Goal: Task Accomplishment & Management: Use online tool/utility

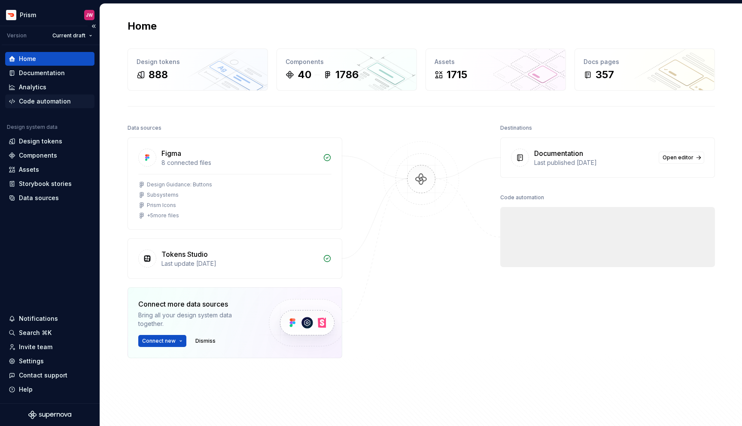
click at [49, 99] on div "Code automation" at bounding box center [45, 101] width 52 height 9
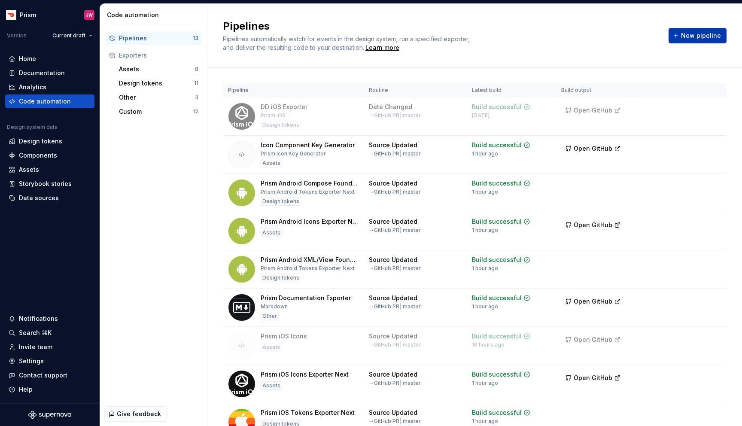
click at [697, 34] on span "New pipeline" at bounding box center [701, 35] width 40 height 9
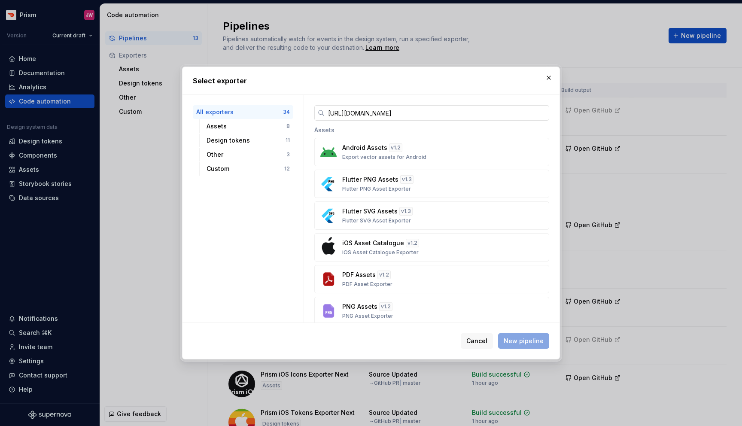
scroll to position [0, 29]
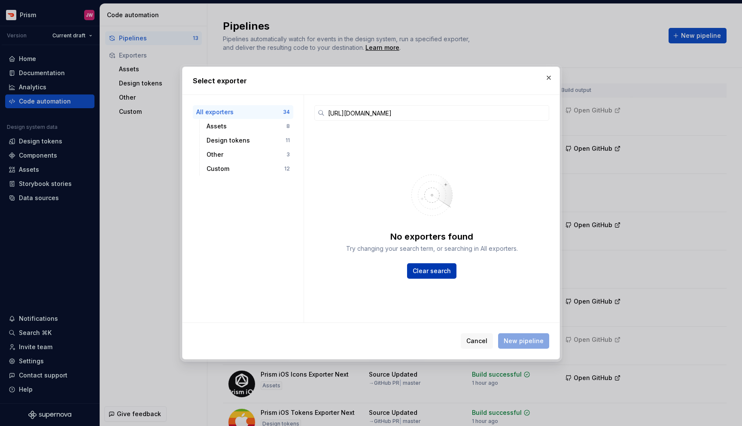
type input "[URL][DOMAIN_NAME]"
click at [443, 275] on button "Clear search" at bounding box center [431, 270] width 49 height 15
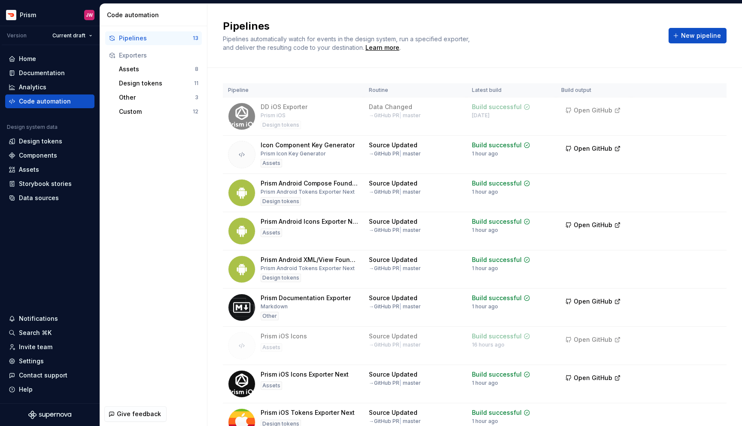
click at [160, 121] on div "Pipelines 13 Exporters Assets 8 Design tokens 11 Other 3 Custom 12" at bounding box center [153, 74] width 107 height 97
click at [160, 114] on div "Custom" at bounding box center [156, 111] width 74 height 9
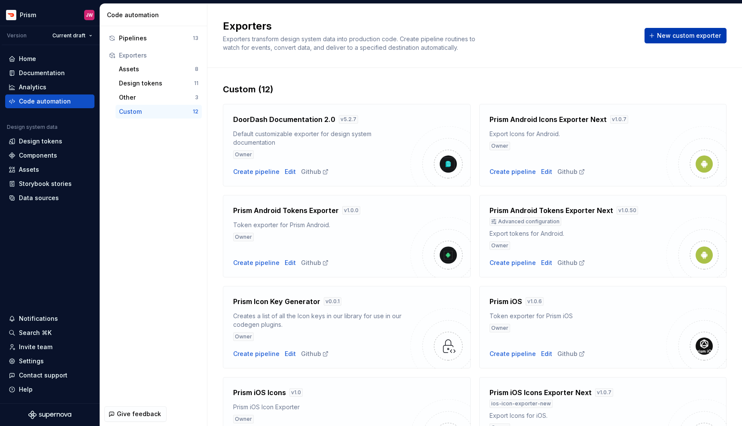
click at [671, 35] on span "New custom exporter" at bounding box center [689, 35] width 64 height 9
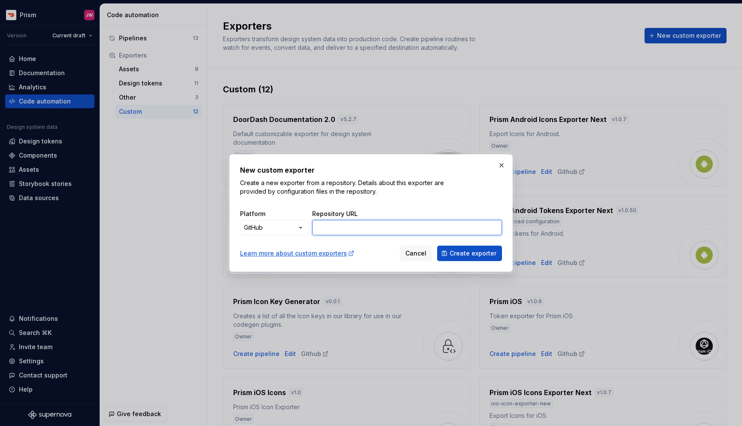
click at [393, 227] on input "Repository URL" at bounding box center [407, 227] width 190 height 15
paste input "[URL][DOMAIN_NAME]"
click at [474, 252] on span "Create exporter" at bounding box center [473, 253] width 47 height 9
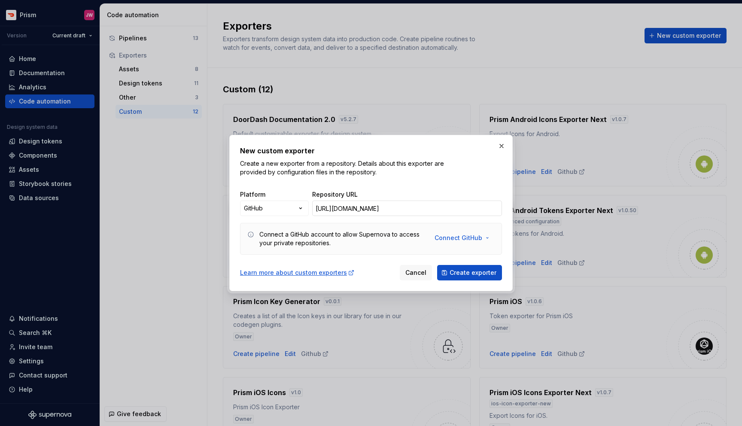
click at [397, 207] on input "[URL][DOMAIN_NAME]" at bounding box center [407, 208] width 190 height 15
paste input "/supernova-web-css-tokens"
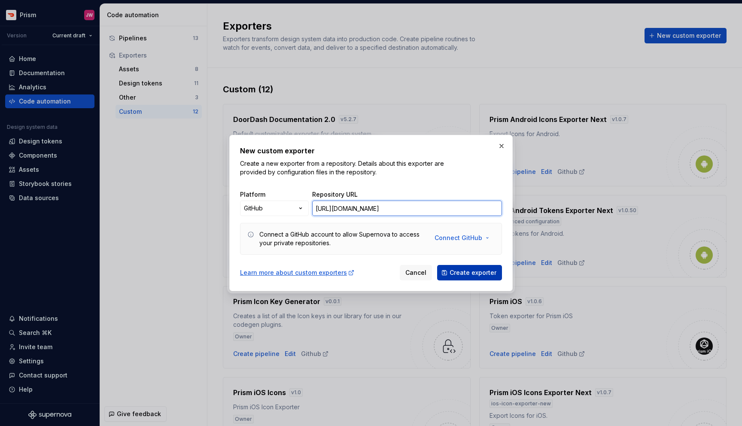
type input "[URL][DOMAIN_NAME]"
click at [493, 273] on span "Create exporter" at bounding box center [473, 272] width 47 height 9
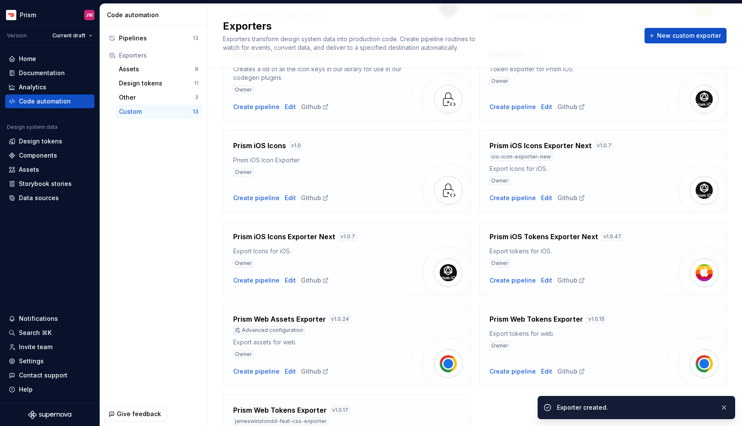
scroll to position [331, 0]
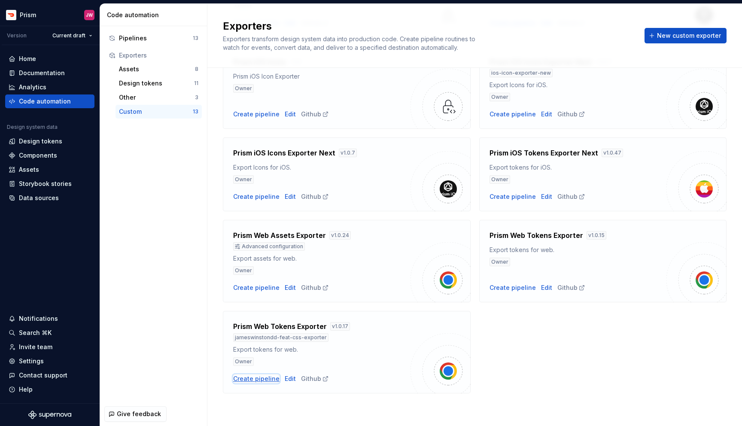
click at [273, 378] on div "Create pipeline" at bounding box center [256, 378] width 46 height 9
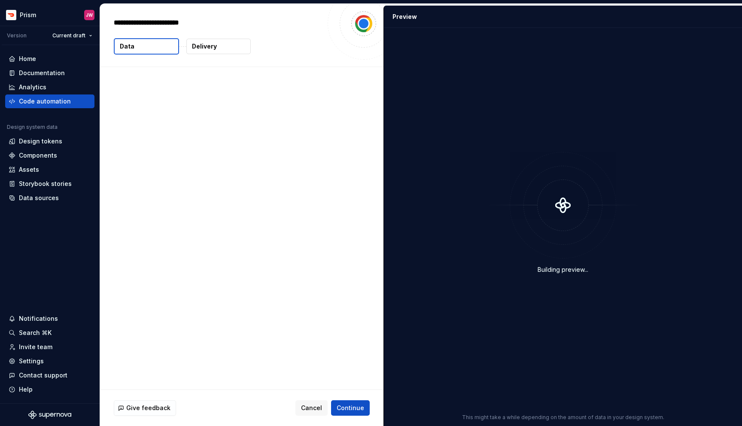
type textarea "*"
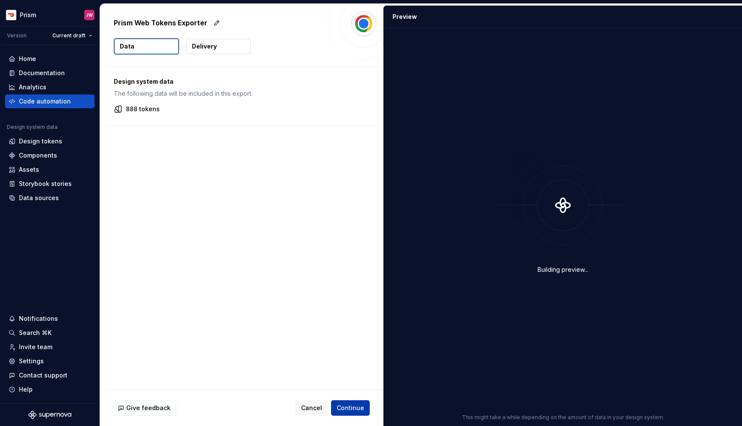
click at [354, 409] on span "Continue" at bounding box center [350, 408] width 27 height 9
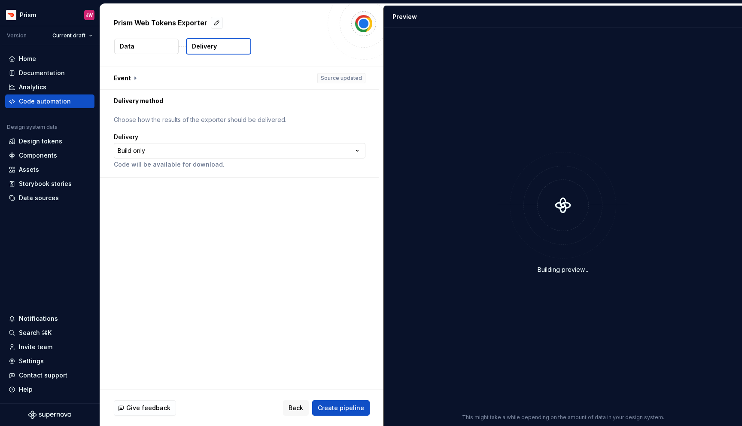
click at [274, 155] on html "**********" at bounding box center [371, 213] width 742 height 426
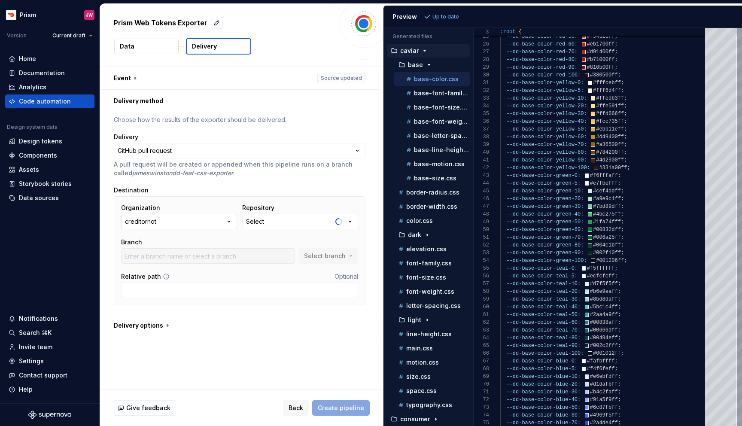
click at [167, 222] on button "creditornot" at bounding box center [179, 221] width 116 height 15
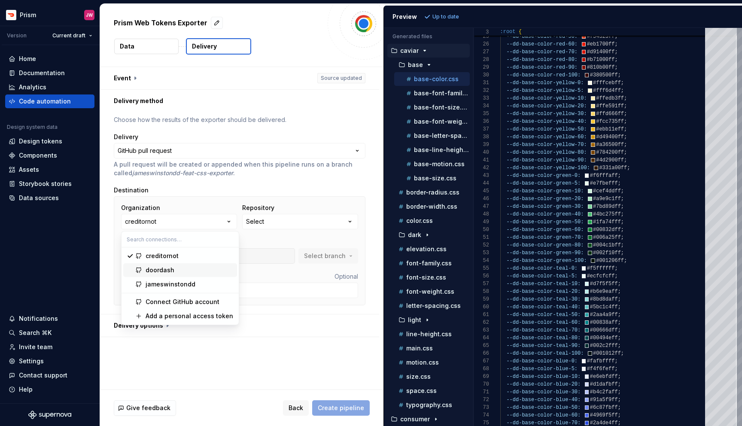
click at [161, 270] on div "doordash" at bounding box center [160, 270] width 29 height 9
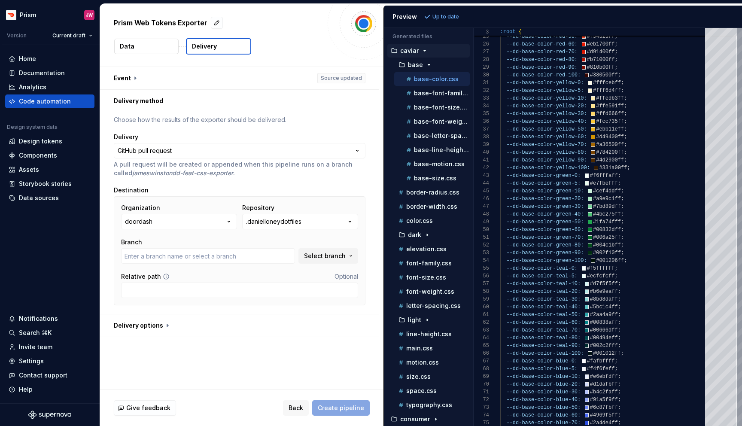
type input "master"
click at [301, 219] on div ".danielloneydotfiles" at bounding box center [273, 221] width 55 height 9
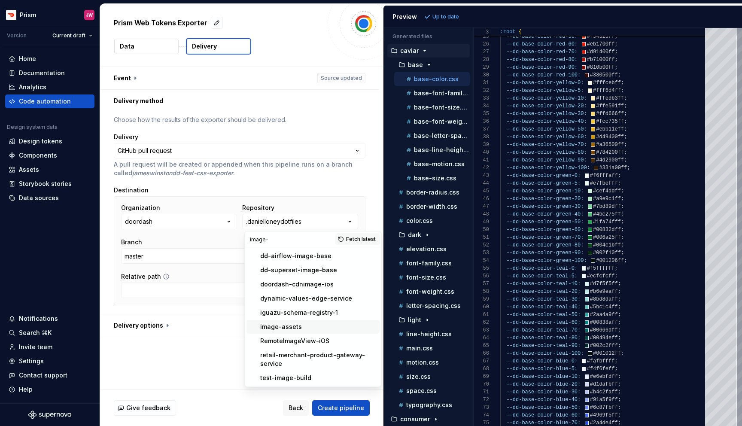
type input "image-"
click at [294, 325] on div "image-assets" at bounding box center [281, 327] width 42 height 9
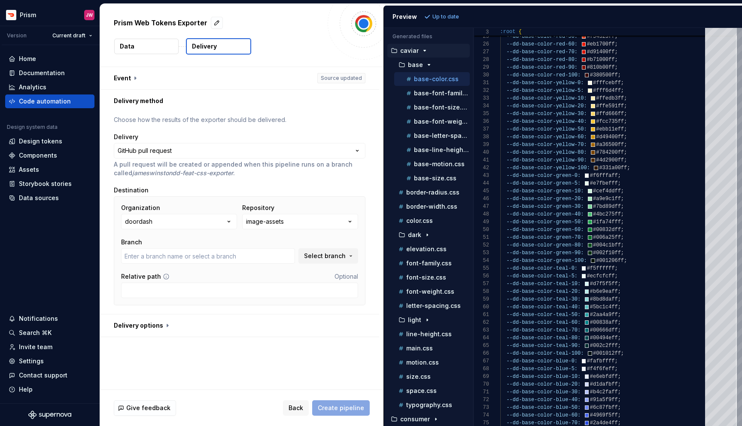
click at [271, 268] on div "Organization doordash Repository image-assets Branch Select branch Relative pat…" at bounding box center [239, 251] width 237 height 94
type input "AC-20-prime-banner"
click at [263, 289] on input "Relative path" at bounding box center [239, 290] width 237 height 15
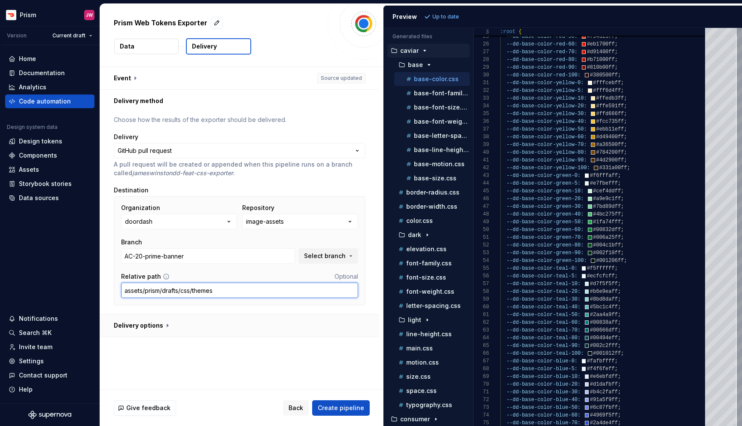
type input "assets/prism/drafts/css/themes"
click at [167, 327] on button "button" at bounding box center [239, 325] width 279 height 22
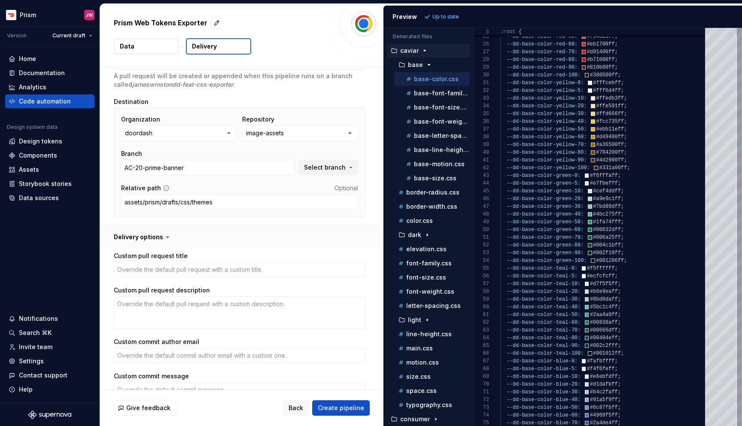
scroll to position [150, 0]
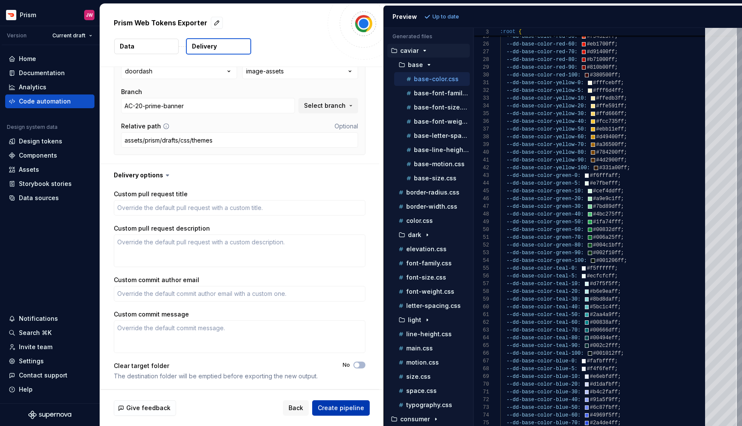
click at [350, 408] on span "Create pipeline" at bounding box center [341, 408] width 46 height 9
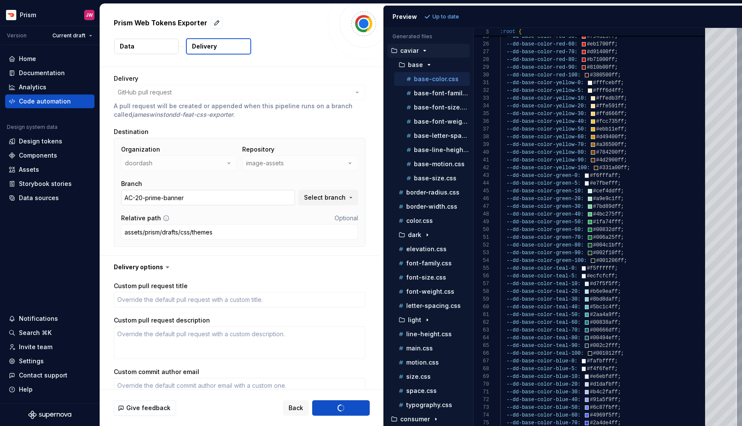
scroll to position [57, 0]
click at [335, 405] on div "Back Create pipeline" at bounding box center [326, 407] width 87 height 15
click at [341, 406] on div "Back Create pipeline" at bounding box center [326, 407] width 87 height 15
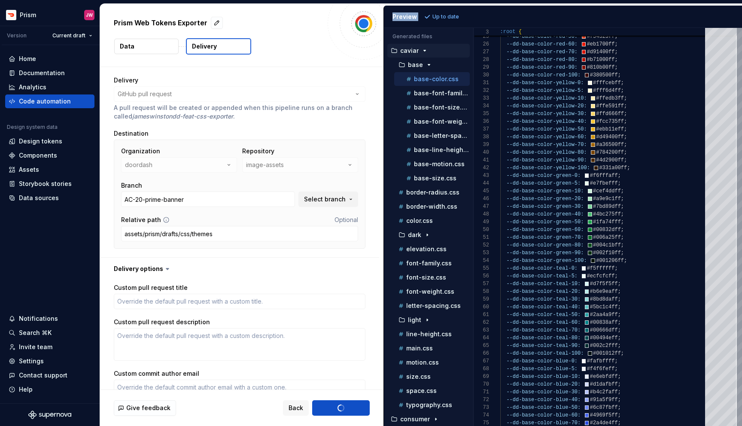
click at [341, 406] on div "Back Create pipeline" at bounding box center [326, 407] width 87 height 15
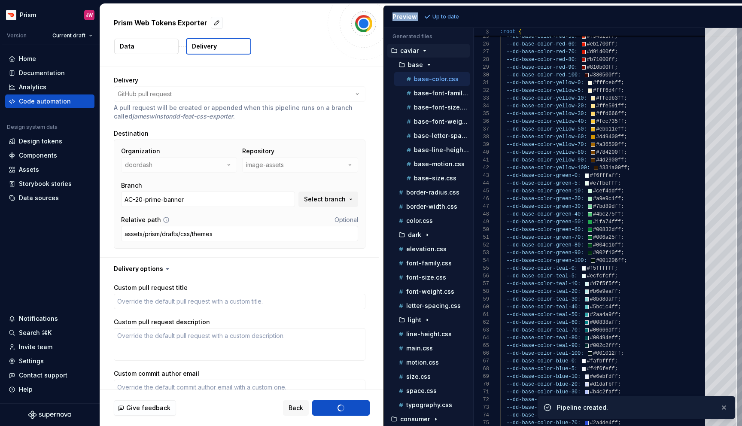
click at [341, 406] on div "Back Create pipeline" at bounding box center [326, 407] width 87 height 15
click at [724, 407] on button "button" at bounding box center [723, 408] width 11 height 12
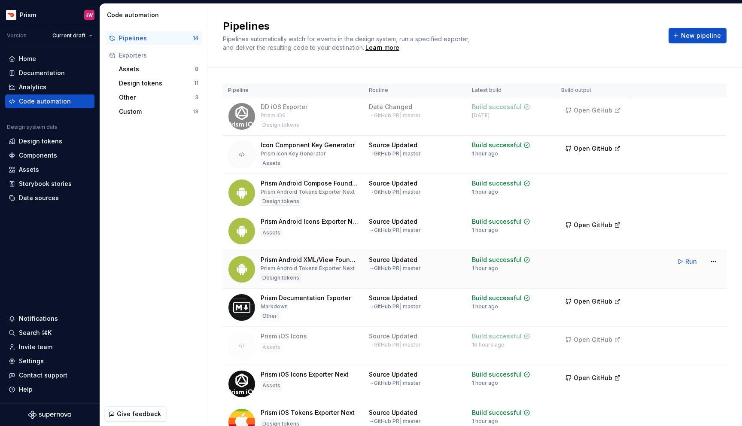
scroll to position [239, 0]
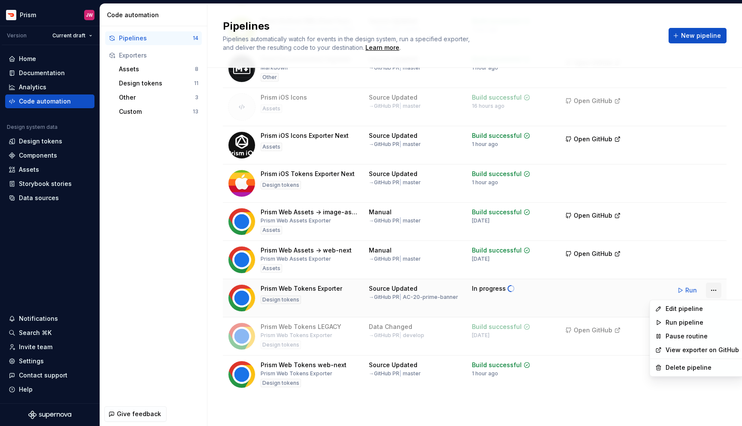
click at [711, 291] on html "Prism JW Version Current draft Home Documentation Analytics Code automation Des…" at bounding box center [371, 213] width 742 height 426
click at [678, 334] on div "Pause routine" at bounding box center [702, 336] width 73 height 9
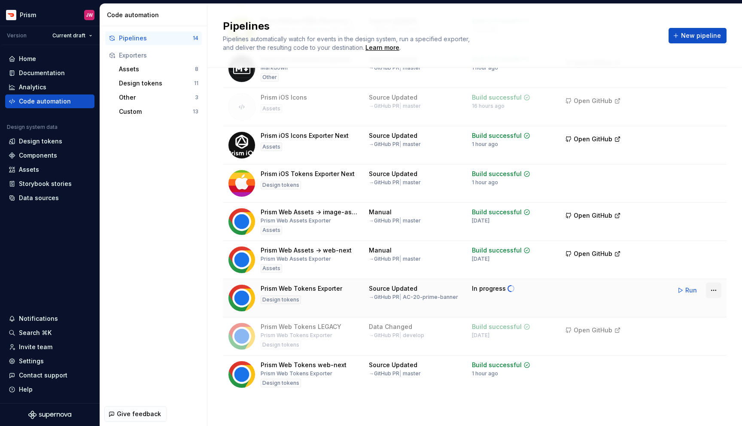
click at [715, 290] on html "Prism JW Version Current draft Home Documentation Analytics Code automation Des…" at bounding box center [371, 213] width 742 height 426
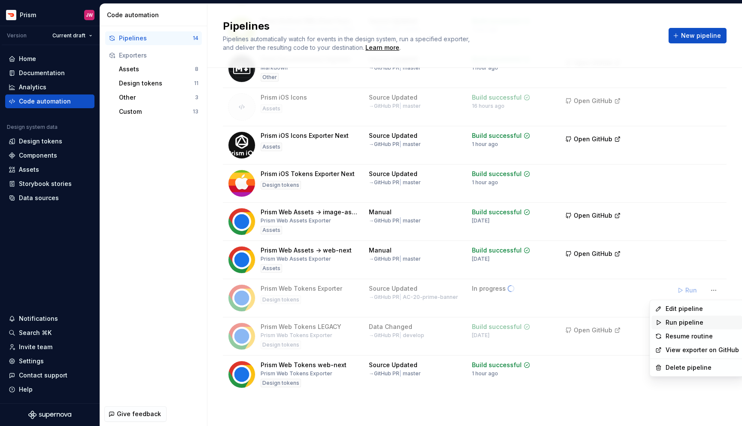
click at [680, 324] on div "Run pipeline" at bounding box center [702, 322] width 73 height 9
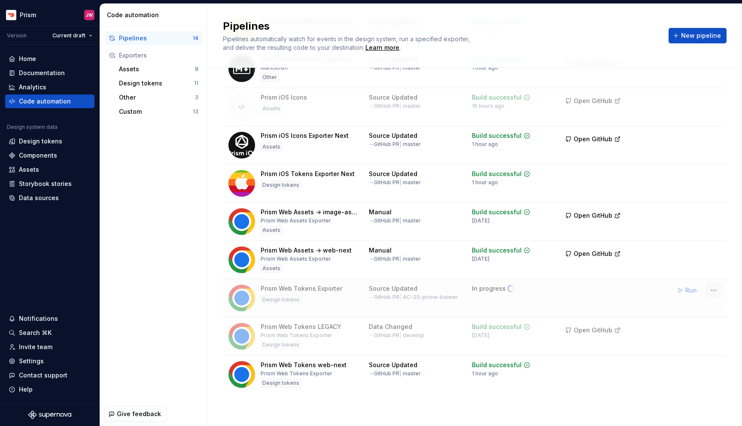
click at [718, 286] on html "Prism JW Version Current draft Home Documentation Analytics Code automation Des…" at bounding box center [371, 213] width 742 height 426
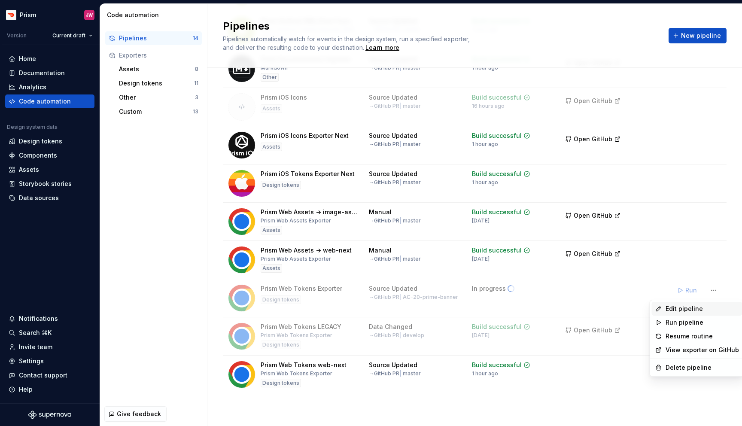
click at [700, 311] on div "Edit pipeline" at bounding box center [702, 308] width 73 height 9
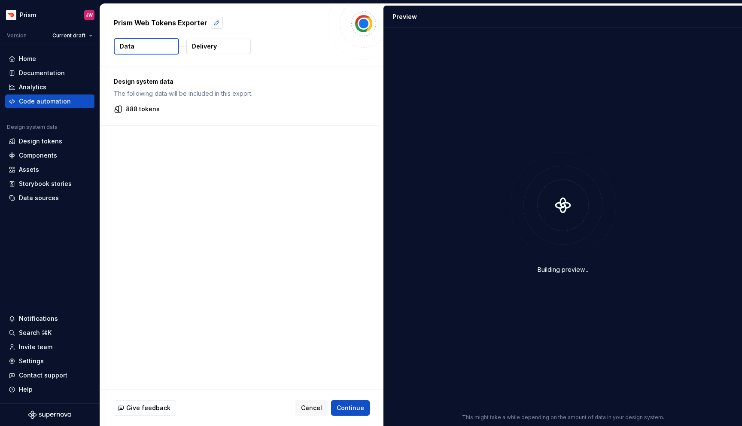
click at [216, 24] on button "button" at bounding box center [217, 23] width 12 height 12
type textarea "*"
click at [211, 265] on div "Design system data The following data will be included in this export. 888 toke…" at bounding box center [241, 228] width 283 height 323
click at [348, 408] on span "Continue" at bounding box center [350, 408] width 27 height 9
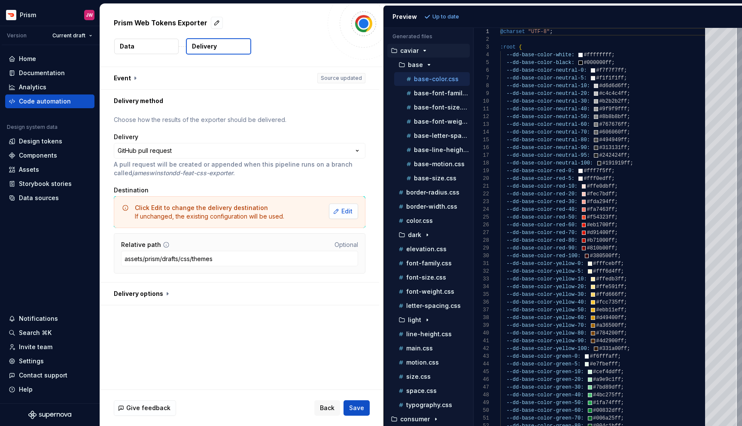
click at [348, 213] on span "Edit" at bounding box center [346, 211] width 11 height 9
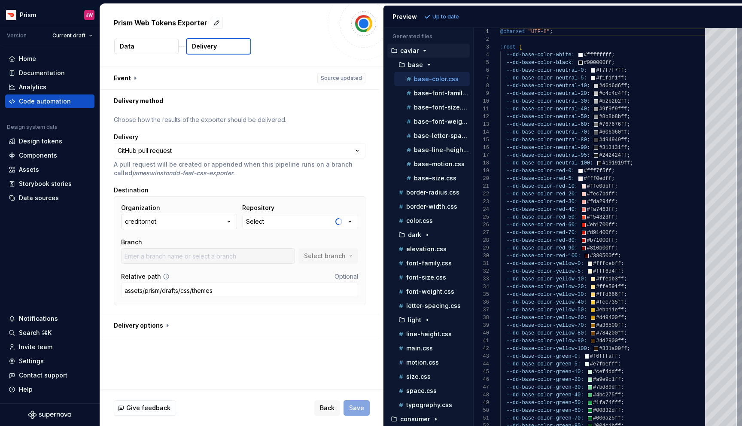
click at [225, 222] on button "creditornot" at bounding box center [179, 221] width 116 height 15
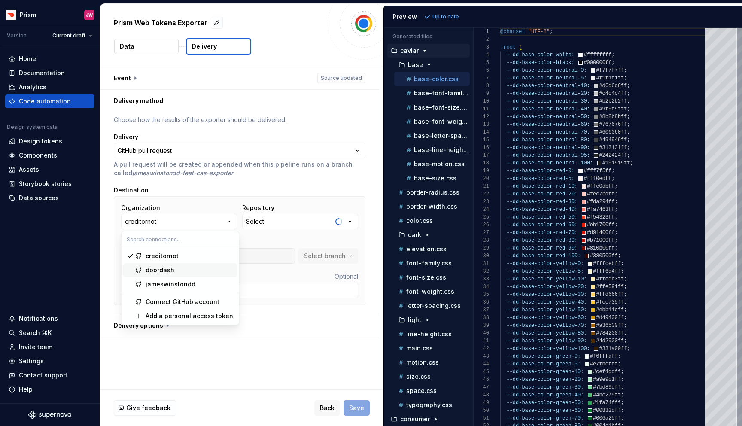
click at [201, 269] on div "doordash" at bounding box center [190, 270] width 88 height 9
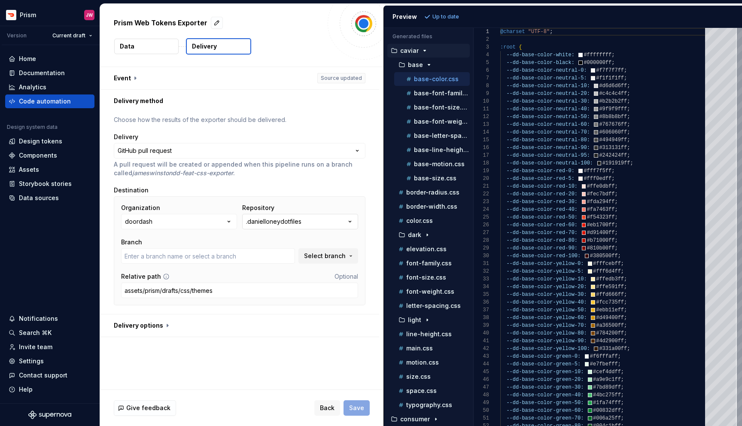
type input "master"
click at [284, 229] on button ".danielloneydotfiles" at bounding box center [300, 221] width 116 height 15
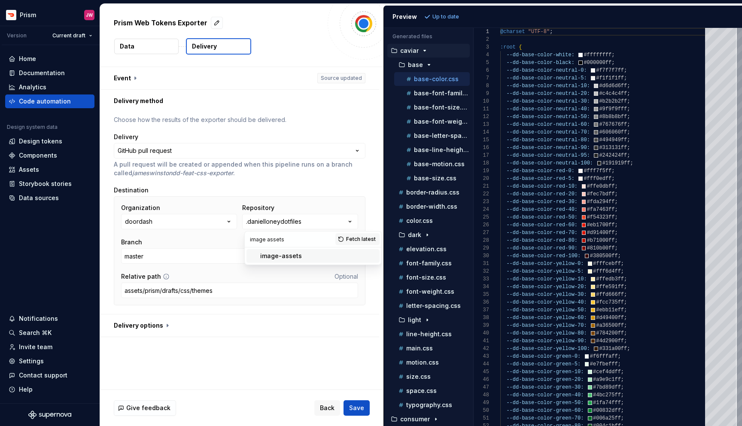
type input "image assets"
click at [281, 257] on div "image-assets" at bounding box center [281, 256] width 42 height 9
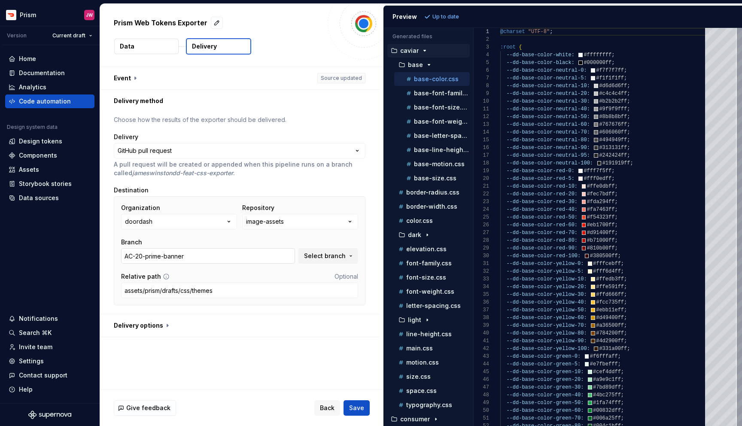
click at [232, 259] on input "AC-20-prime-banner" at bounding box center [208, 255] width 174 height 15
click at [337, 259] on span "Select branch" at bounding box center [325, 256] width 42 height 9
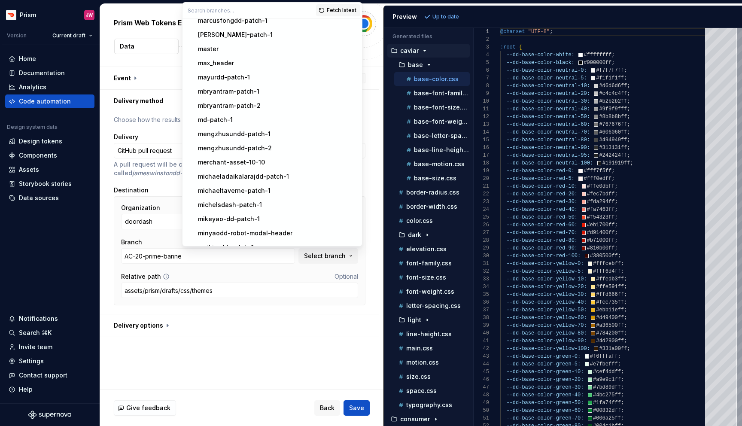
scroll to position [2657, 0]
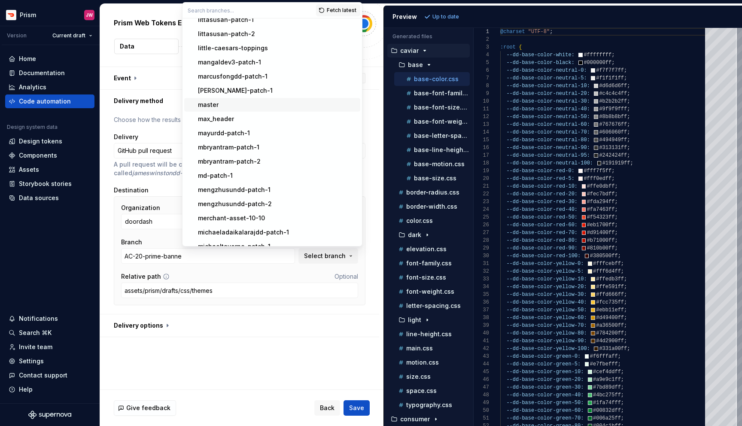
click at [261, 104] on div "master" at bounding box center [277, 104] width 159 height 9
type input "master"
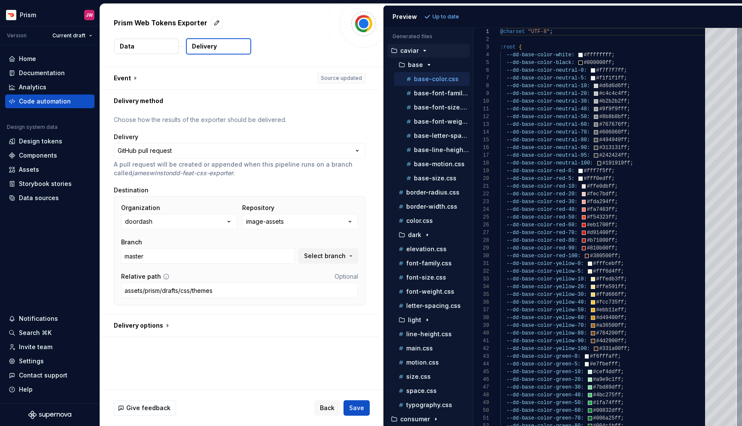
click at [263, 365] on div "**********" at bounding box center [241, 228] width 283 height 323
click at [366, 401] on button "Save" at bounding box center [357, 407] width 26 height 15
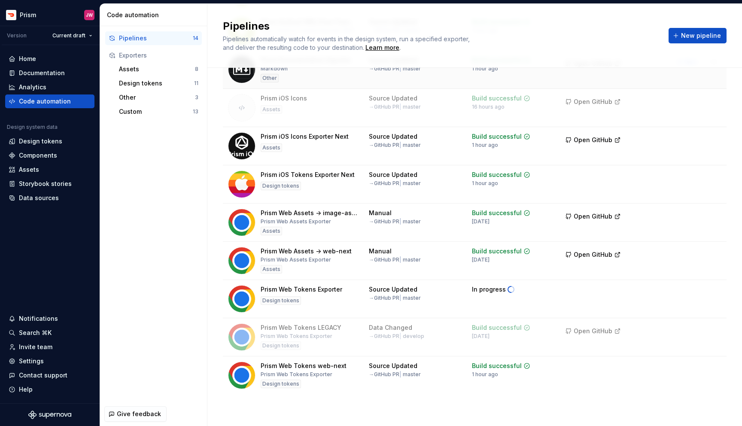
scroll to position [239, 0]
click at [685, 292] on button "Run" at bounding box center [688, 290] width 30 height 15
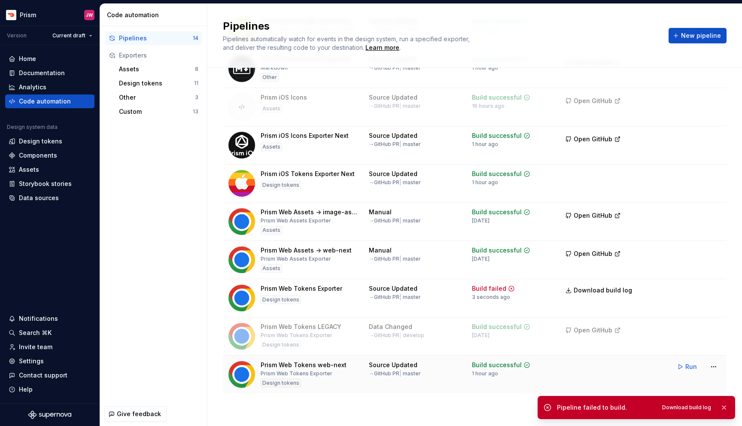
click at [336, 367] on div "Prism Web Tokens web-next" at bounding box center [304, 365] width 86 height 9
click at [715, 367] on html "Prism JW Version Current draft Home Documentation Analytics Code automation Des…" at bounding box center [371, 213] width 742 height 426
click at [558, 300] on html "Prism JW Version Current draft Home Documentation Analytics Code automation Des…" at bounding box center [371, 213] width 742 height 426
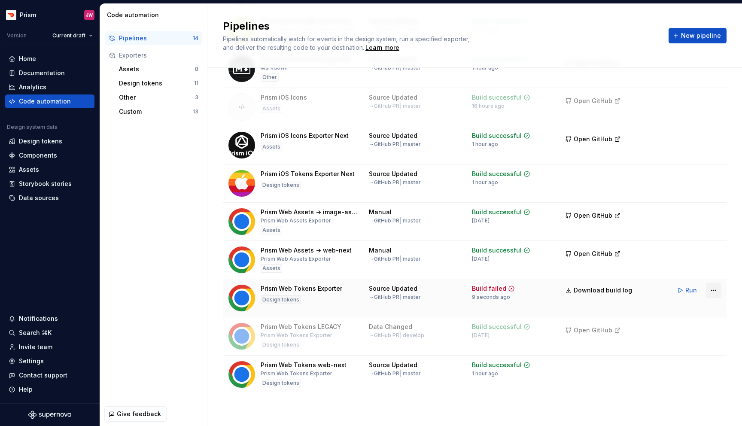
click at [715, 290] on html "Prism JW Version Current draft Home Documentation Analytics Code automation Des…" at bounding box center [371, 213] width 742 height 426
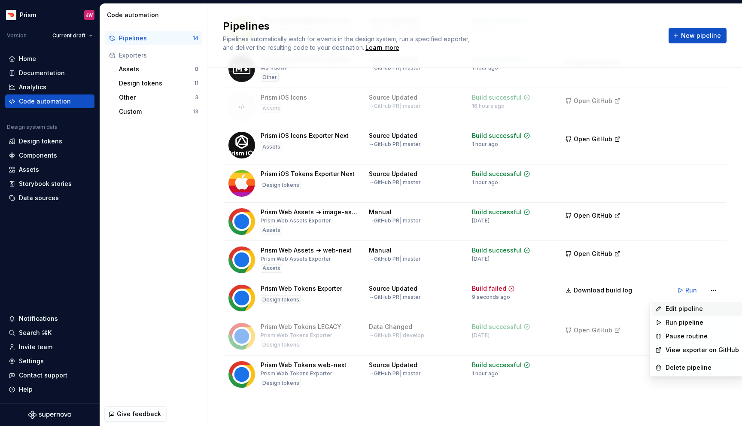
click at [679, 310] on div "Edit pipeline" at bounding box center [702, 308] width 73 height 9
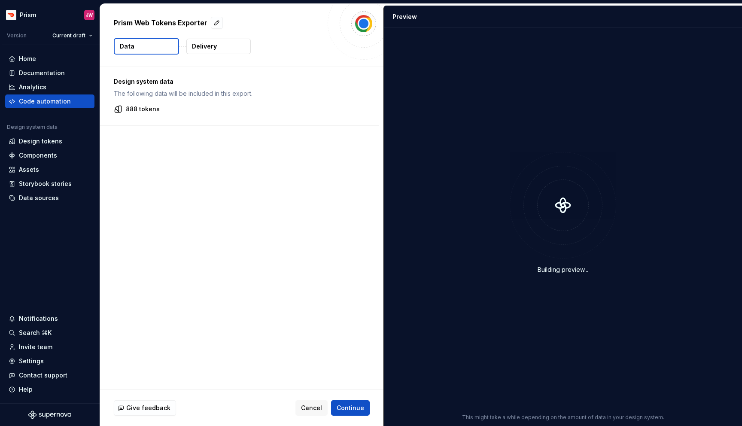
click at [186, 21] on p "Prism Web Tokens Exporter" at bounding box center [161, 23] width 94 height 10
click at [215, 24] on button "button" at bounding box center [217, 23] width 12 height 12
type textarea "*"
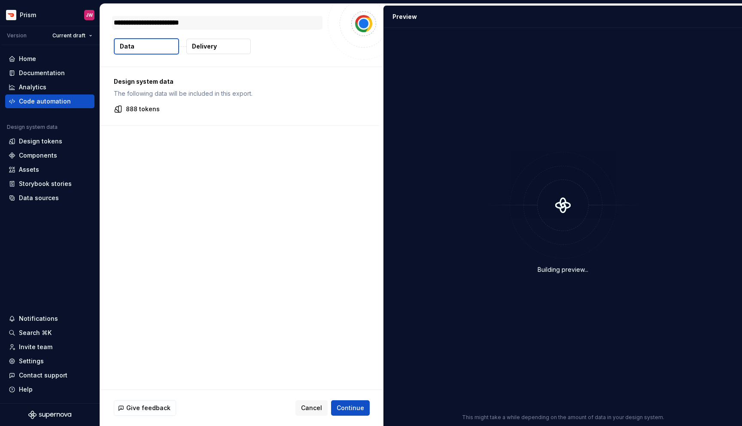
type textarea "*"
type textarea "**"
type textarea "*"
type textarea "***"
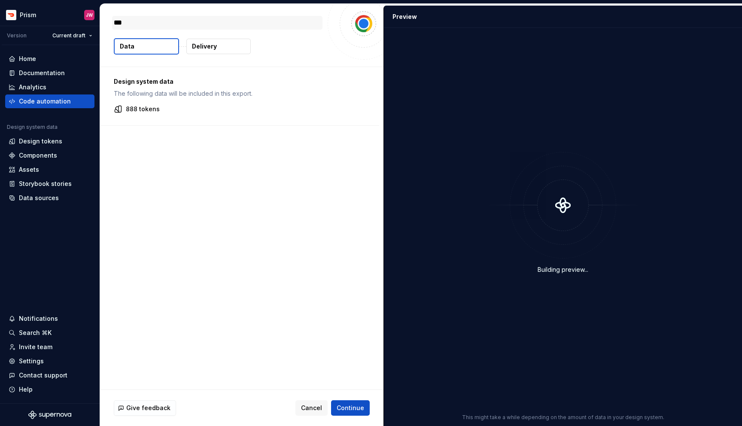
type textarea "*"
type textarea "***"
type textarea "*"
type textarea "*****"
type textarea "*"
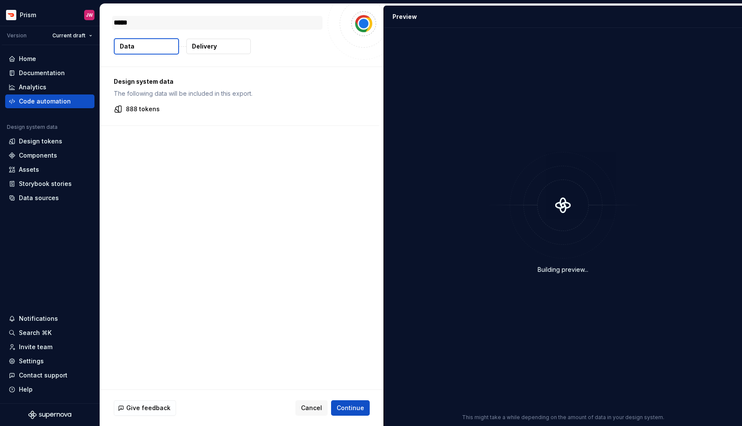
type textarea "******"
type textarea "*"
type textarea "*******"
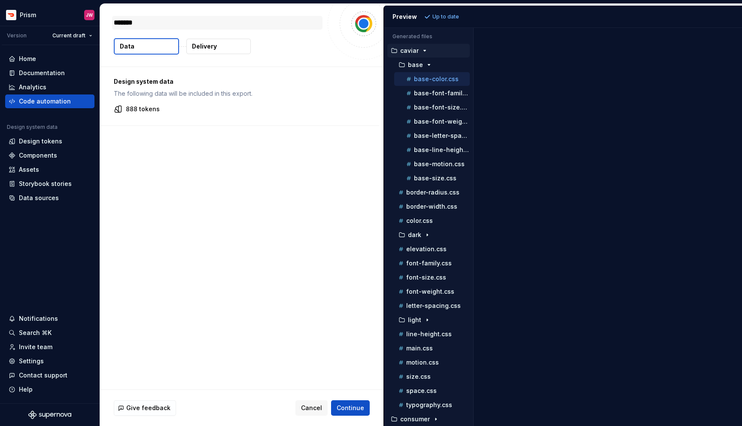
type textarea "*"
type textarea "********"
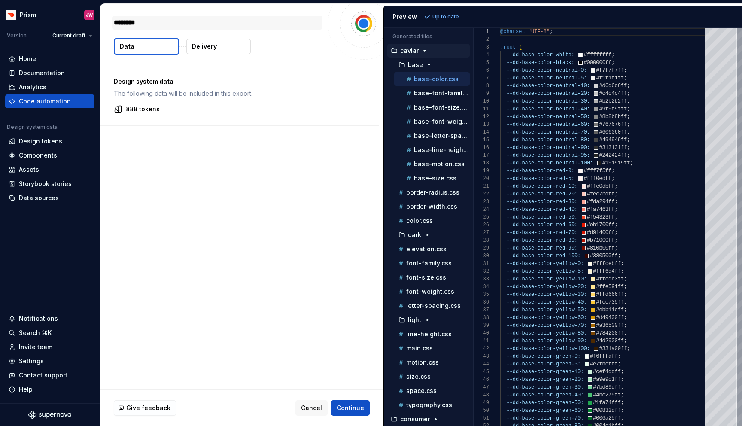
type textarea "*"
type textarea "*******"
type textarea "*"
type textarea "********"
click at [172, 205] on div "Design system data The following data will be included in this export. 888 toke…" at bounding box center [241, 228] width 283 height 323
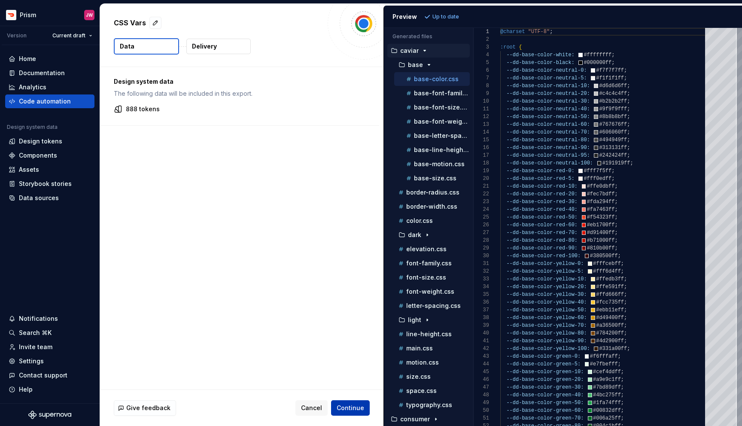
click at [357, 409] on span "Continue" at bounding box center [350, 408] width 27 height 9
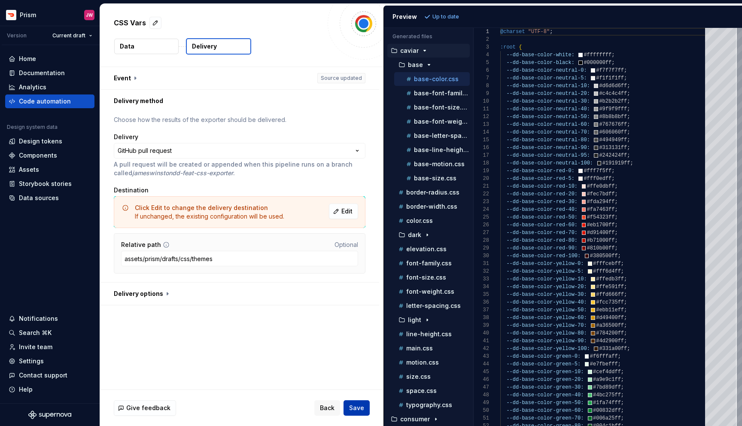
click at [361, 409] on span "Save" at bounding box center [356, 408] width 15 height 9
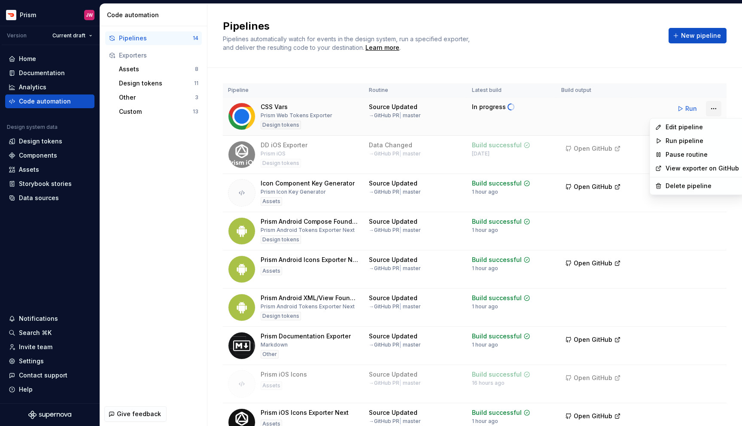
click at [714, 109] on html "Prism JW Version Current draft Home Documentation Analytics Code automation Des…" at bounding box center [371, 213] width 742 height 426
click at [677, 129] on div "Edit pipeline" at bounding box center [702, 127] width 73 height 9
